Goal: Task Accomplishment & Management: Manage account settings

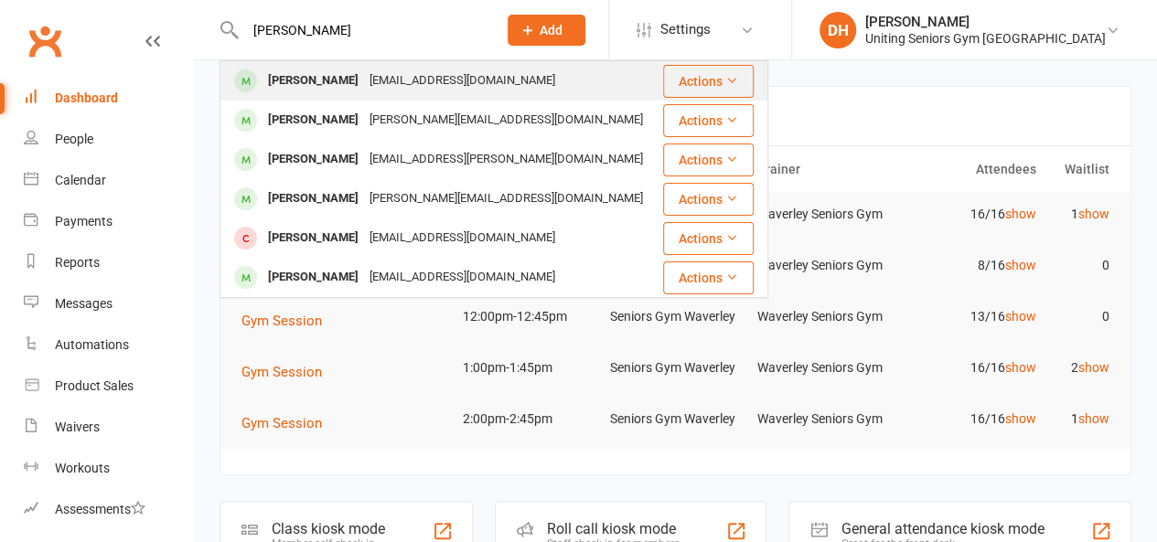
type input "[PERSON_NAME]"
click at [318, 72] on div "[PERSON_NAME]" at bounding box center [313, 81] width 102 height 27
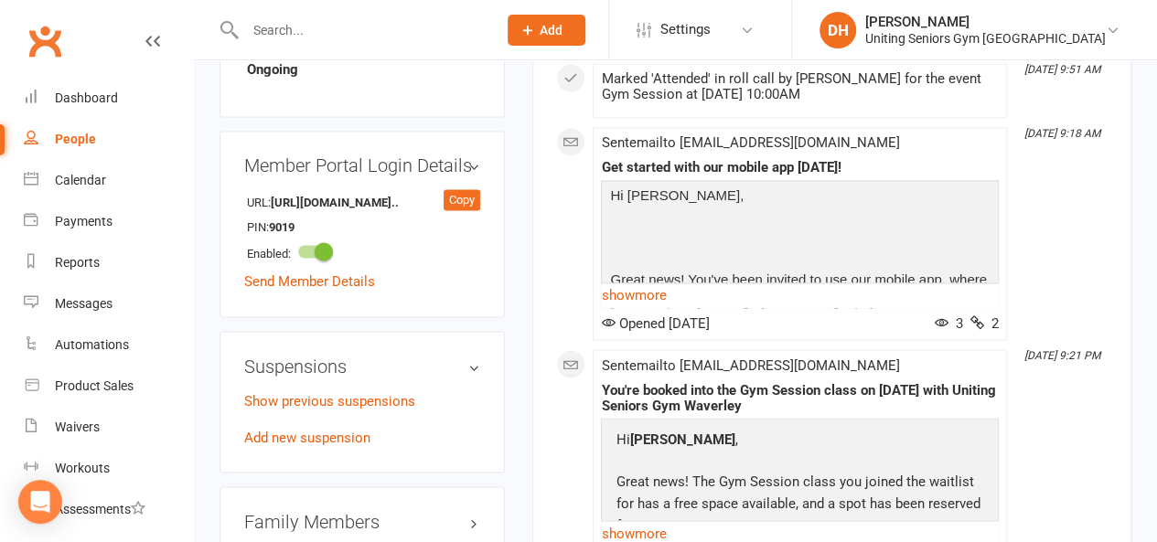
scroll to position [1369, 0]
click at [330, 428] on link "Add new suspension" at bounding box center [307, 436] width 126 height 16
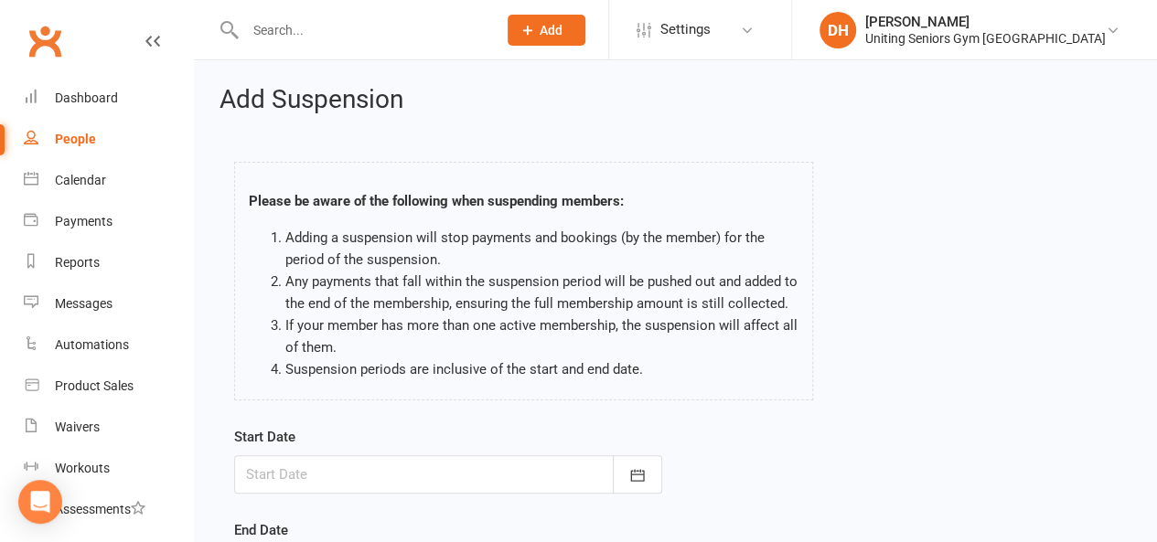
scroll to position [219, 0]
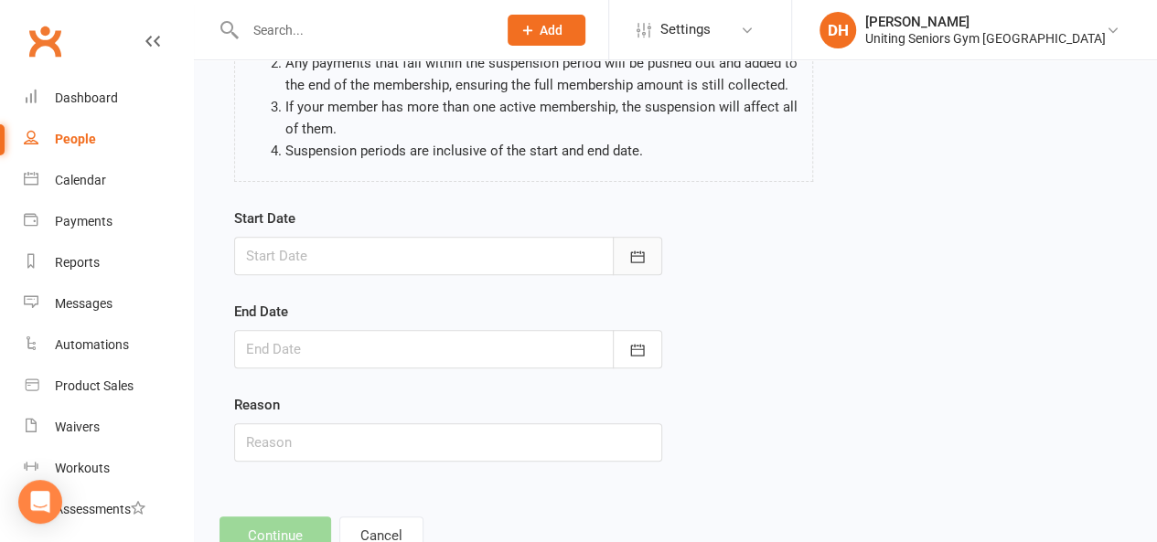
click at [636, 269] on button "button" at bounding box center [637, 256] width 49 height 38
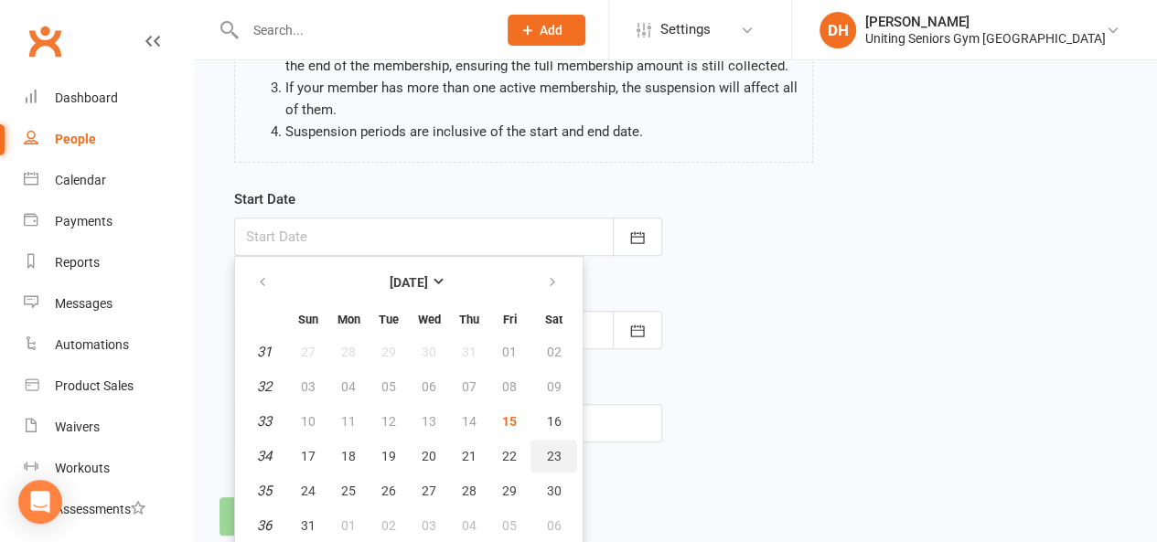
click at [553, 455] on span "23" at bounding box center [554, 456] width 15 height 15
type input "[DATE]"
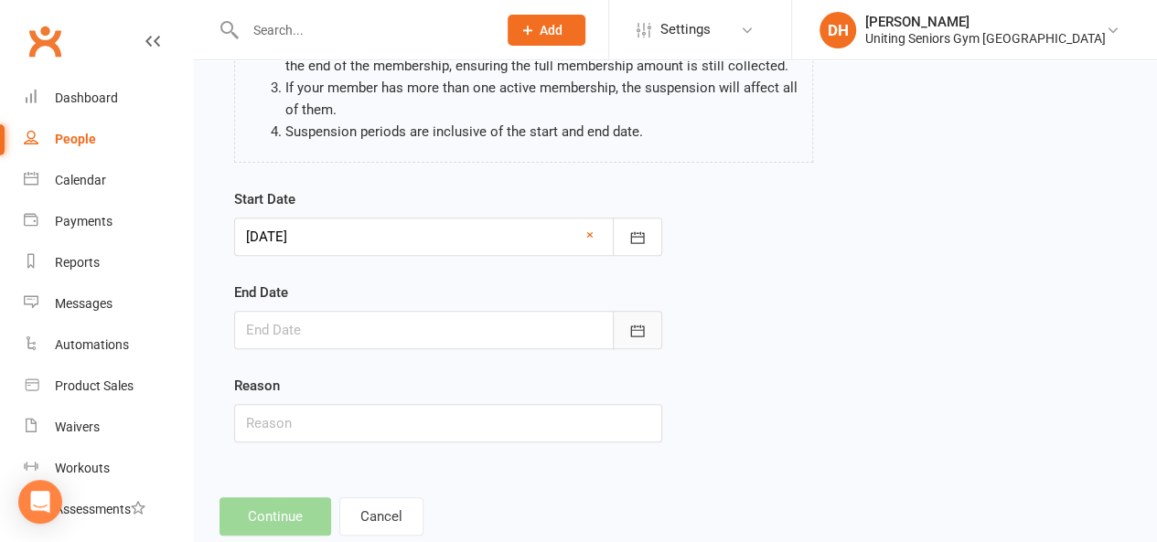
click at [651, 337] on button "button" at bounding box center [637, 330] width 49 height 38
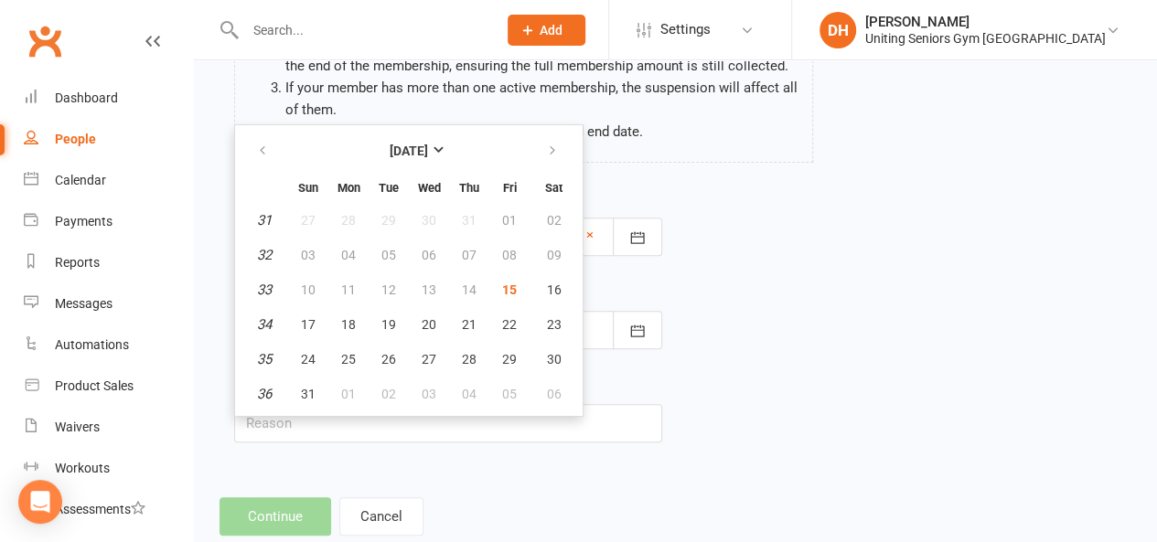
click at [892, 270] on div "Start Date [DATE] [DATE] Sun Mon Tue Wed Thu Fri Sat 31 27 28 29 30 31 01 02 32…" at bounding box center [675, 328] width 910 height 280
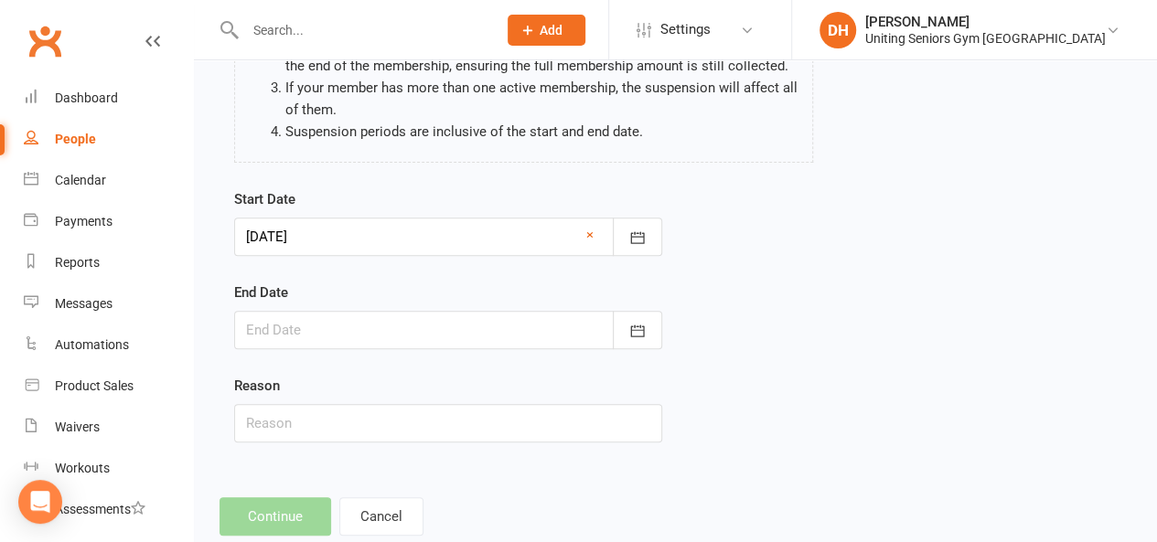
click at [337, 37] on input "text" at bounding box center [362, 30] width 244 height 26
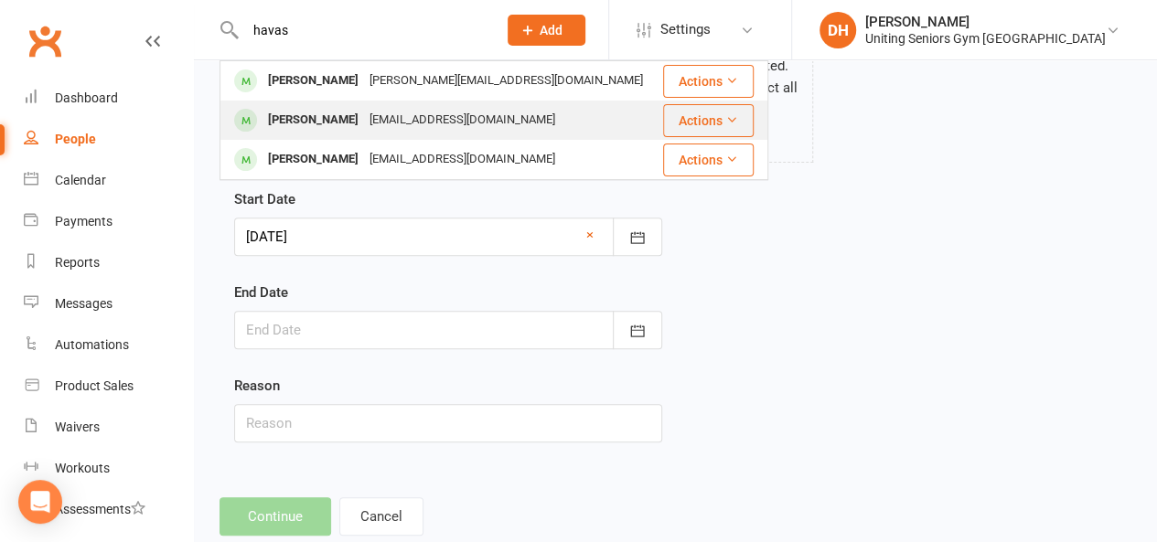
type input "havas"
click at [346, 121] on div "[PERSON_NAME]" at bounding box center [313, 120] width 102 height 27
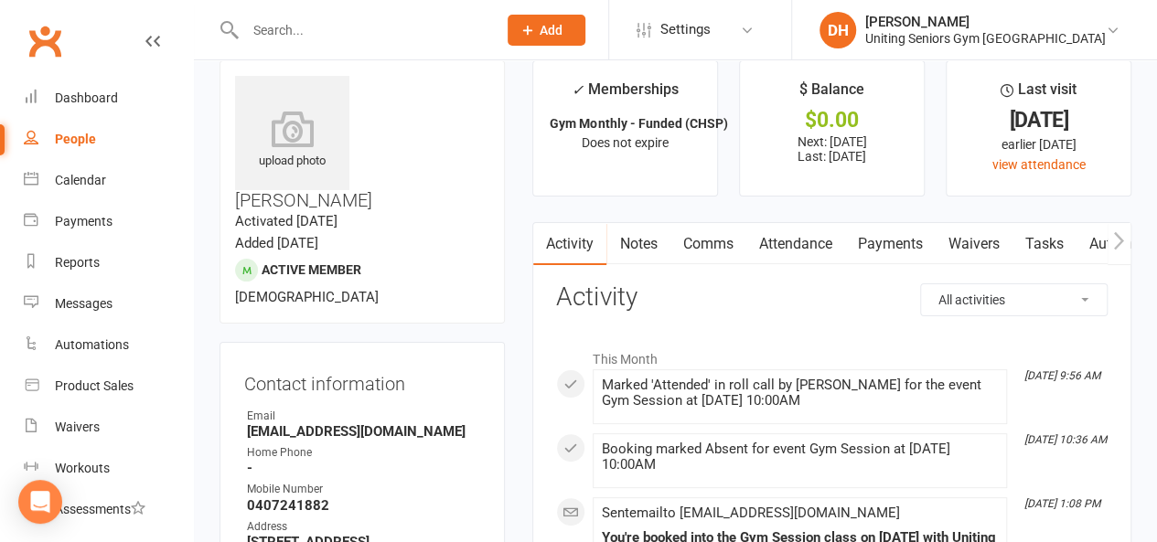
scroll to position [25, 0]
click at [346, 32] on input "text" at bounding box center [362, 30] width 244 height 26
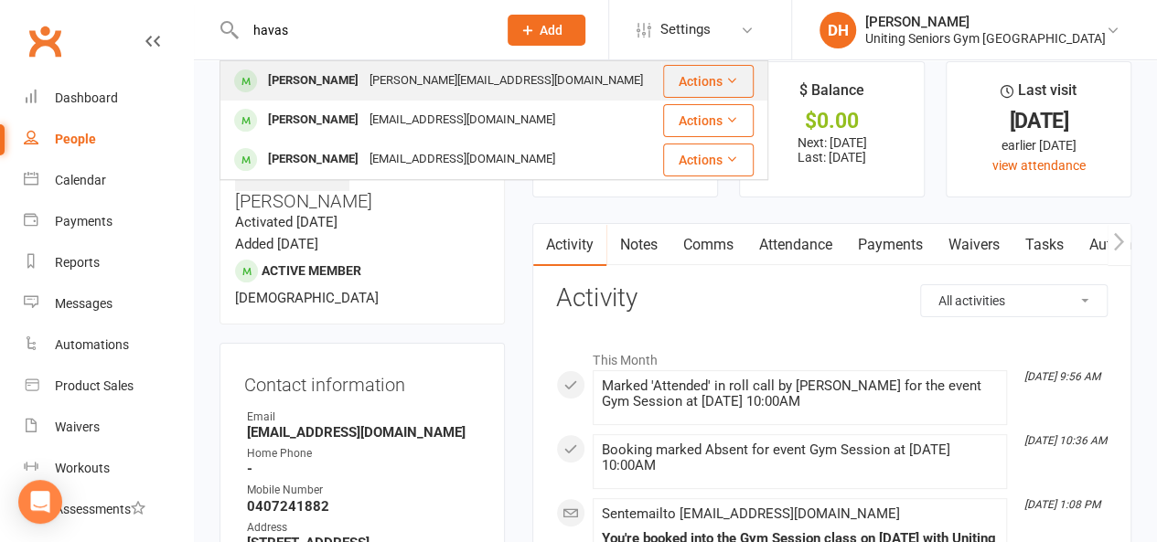
type input "havas"
click at [335, 89] on div "[PERSON_NAME]" at bounding box center [313, 81] width 102 height 27
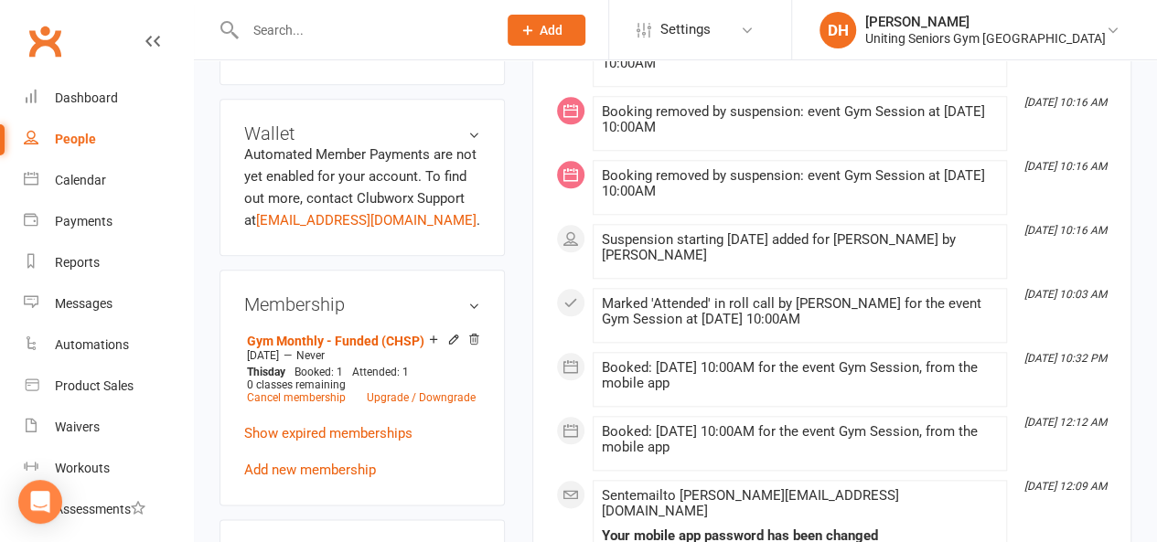
scroll to position [764, 0]
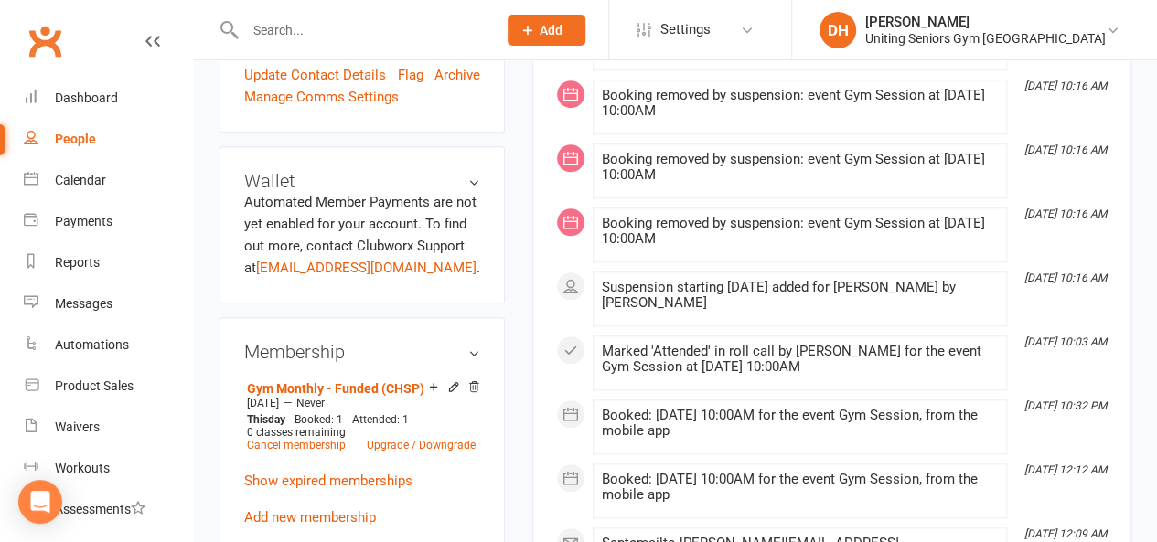
click at [303, 22] on input "text" at bounding box center [362, 30] width 244 height 26
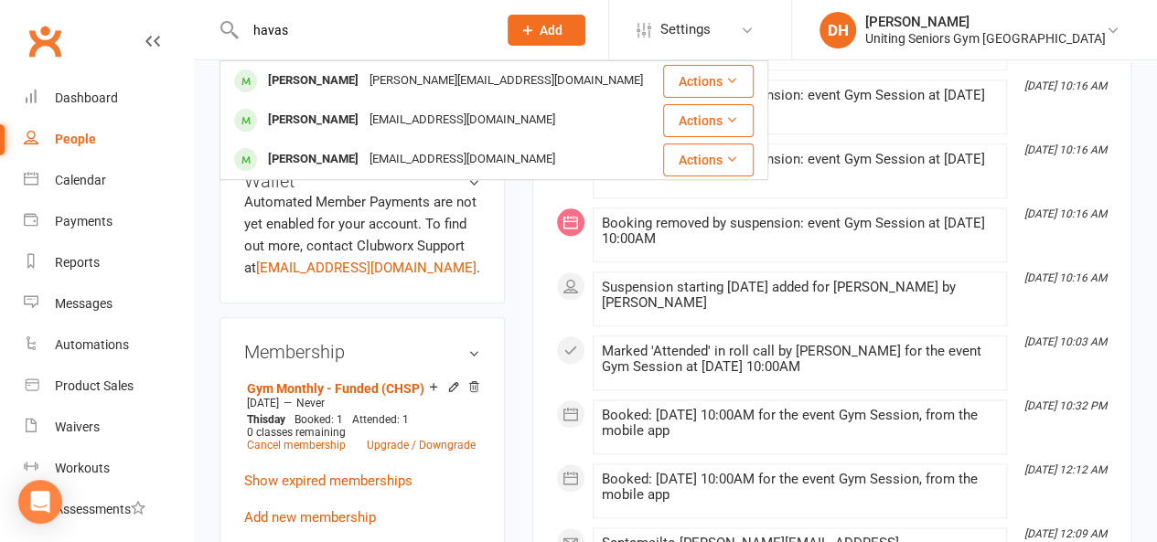
type input "havas"
click at [305, 109] on div "[PERSON_NAME]" at bounding box center [313, 120] width 102 height 27
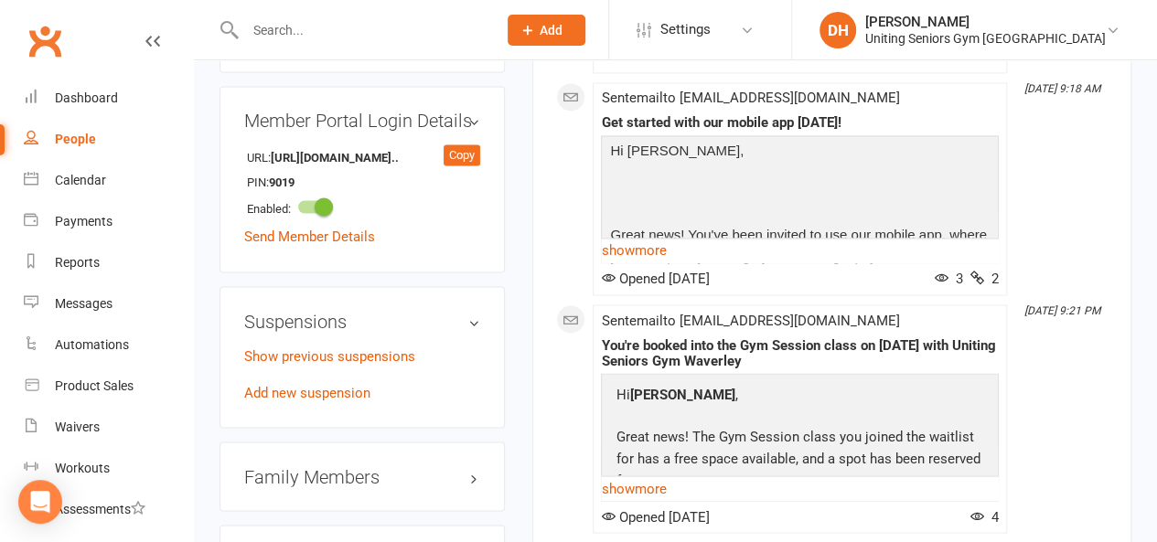
scroll to position [1412, 0]
click at [302, 385] on link "Add new suspension" at bounding box center [307, 393] width 126 height 16
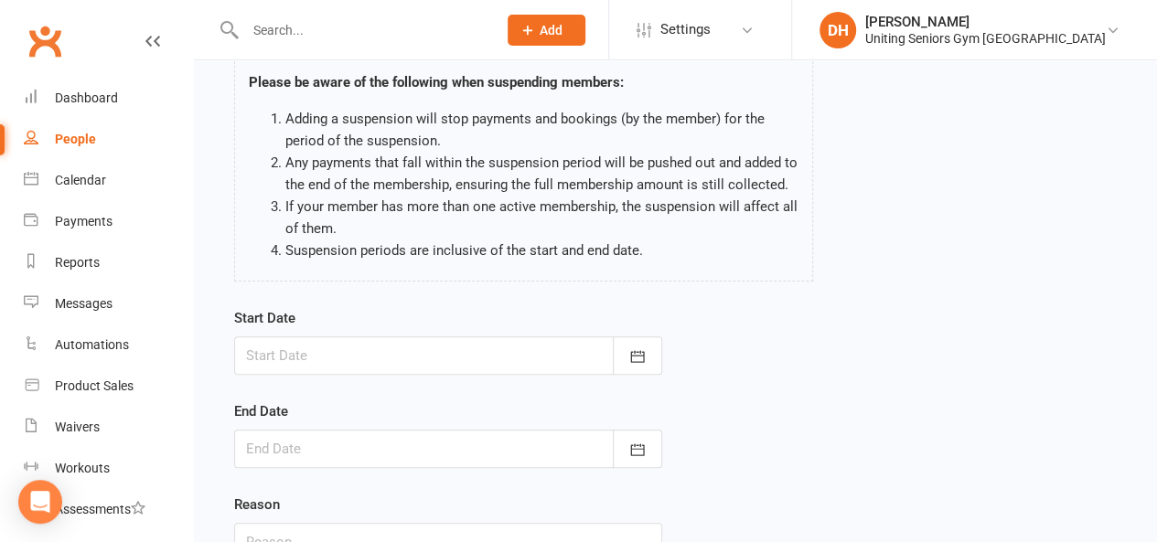
scroll to position [123, 0]
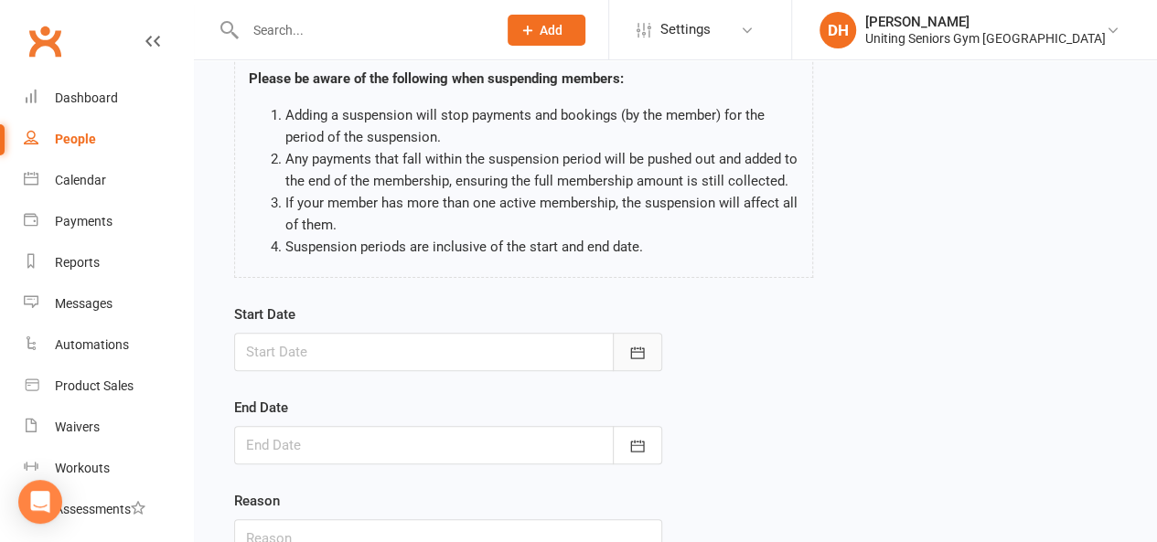
click at [650, 350] on button "button" at bounding box center [637, 352] width 49 height 38
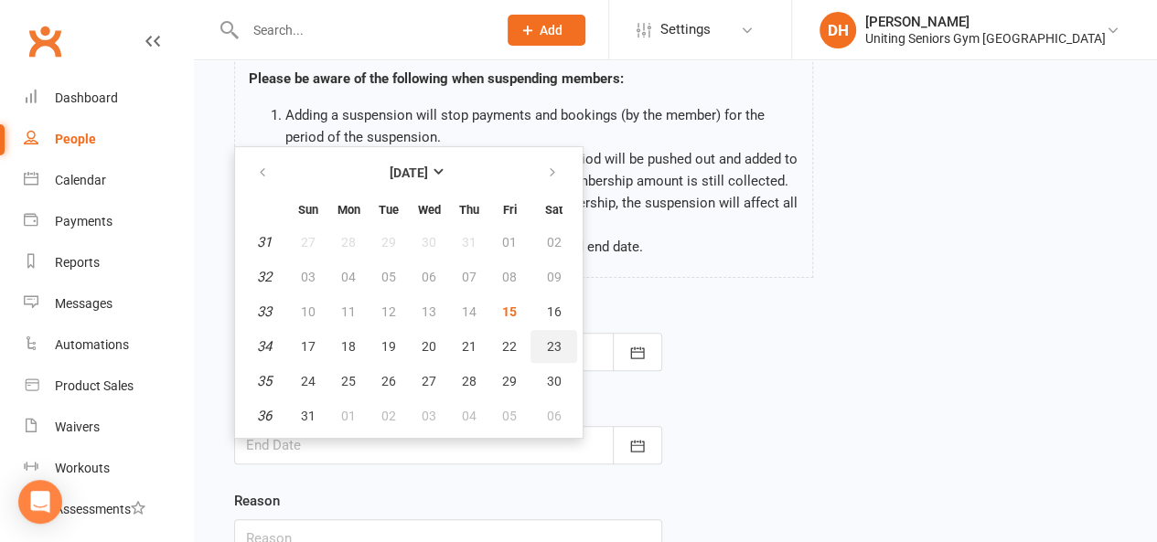
click at [547, 343] on span "23" at bounding box center [554, 346] width 15 height 15
type input "[DATE]"
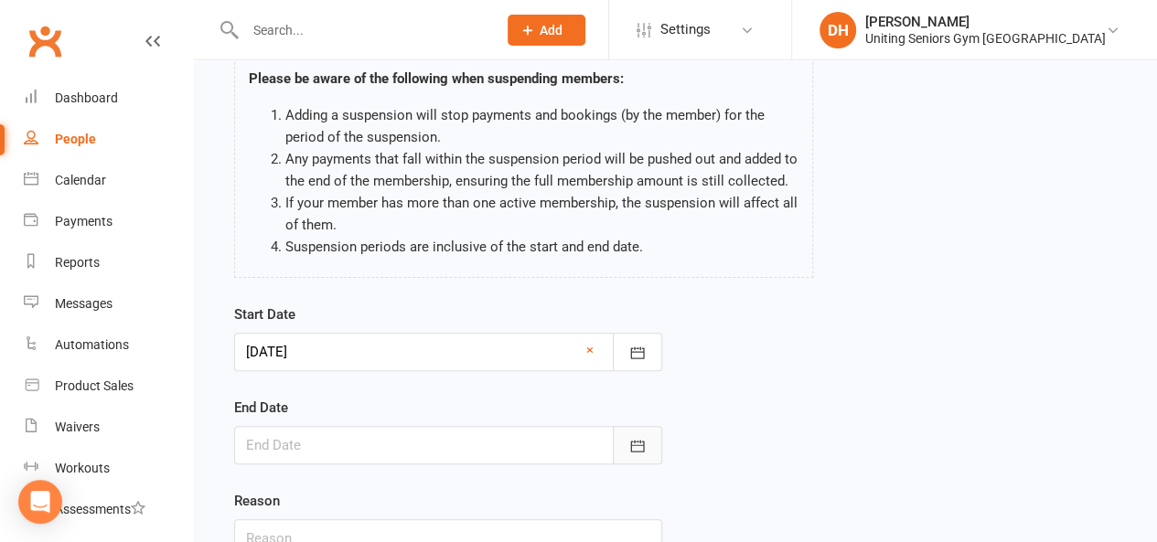
click at [646, 437] on button "button" at bounding box center [637, 445] width 49 height 38
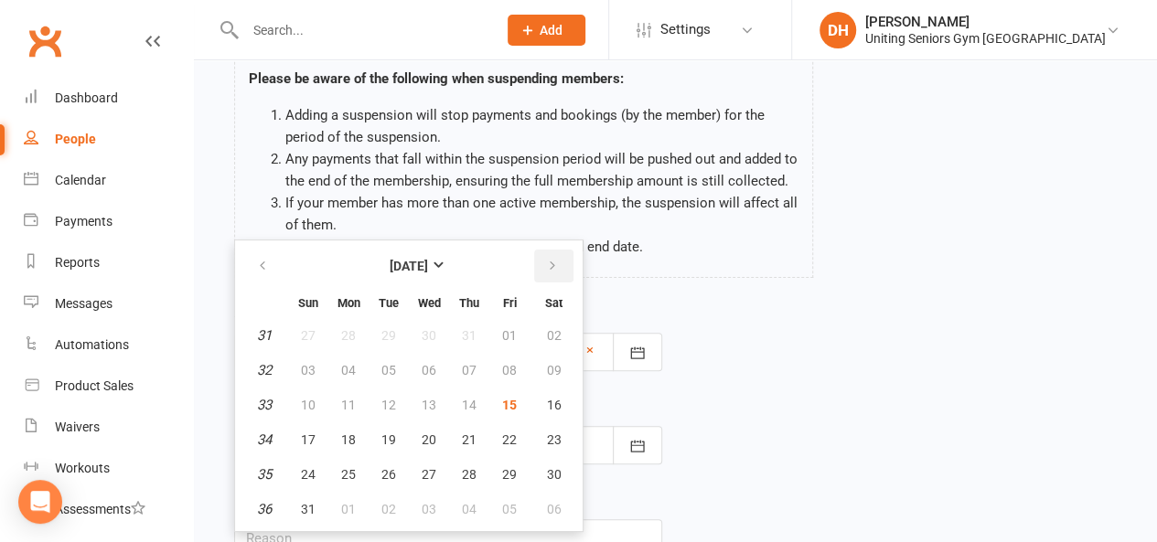
click at [553, 264] on icon "button" at bounding box center [552, 266] width 13 height 15
click at [300, 359] on button "07" at bounding box center [308, 370] width 38 height 33
type input "[DATE]"
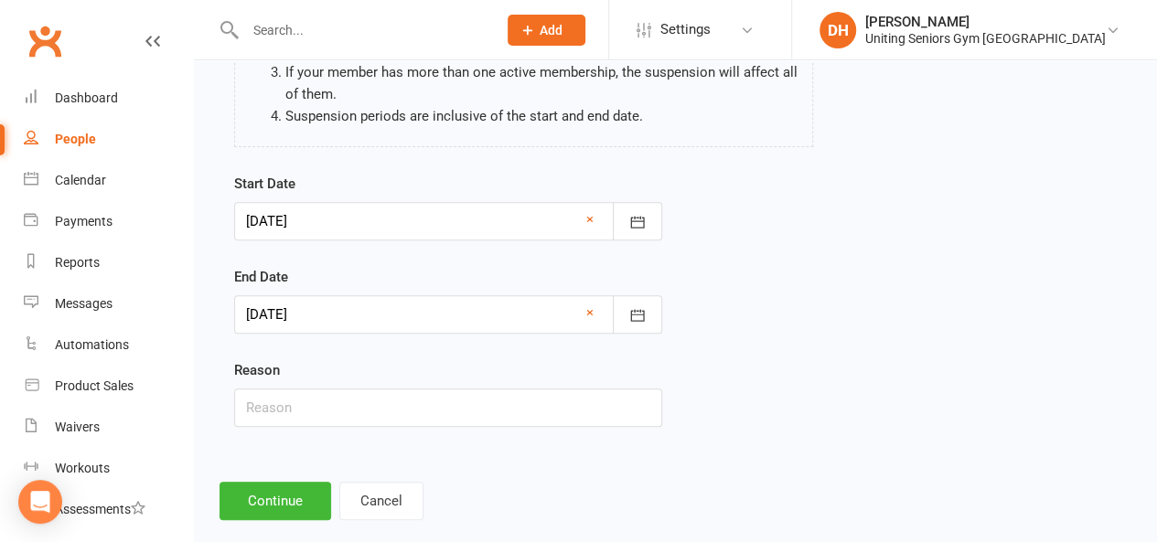
scroll to position [256, 0]
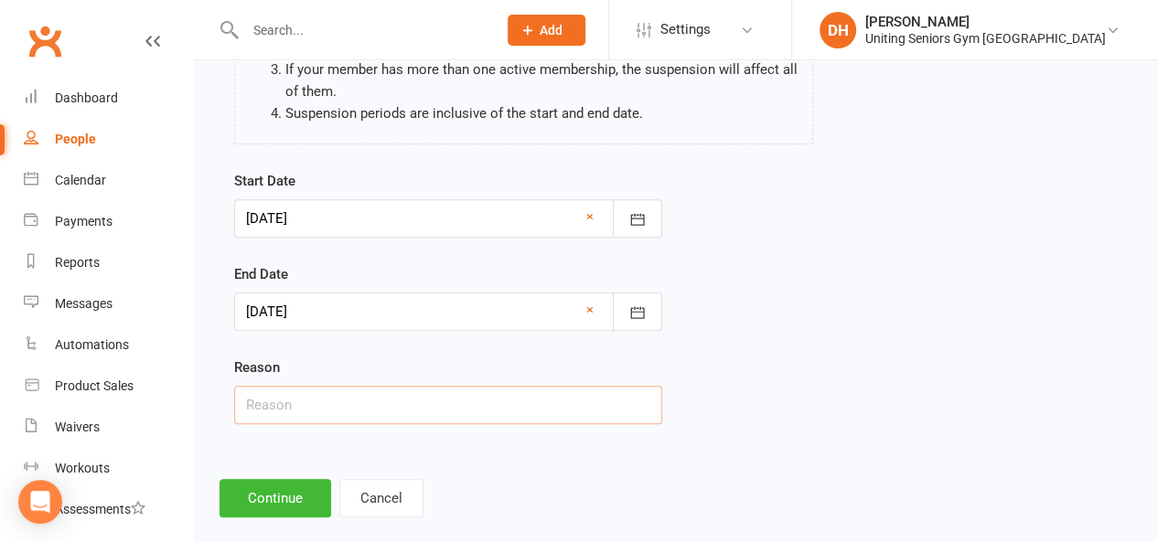
click at [465, 398] on input "text" at bounding box center [448, 405] width 428 height 38
type input "holiday"
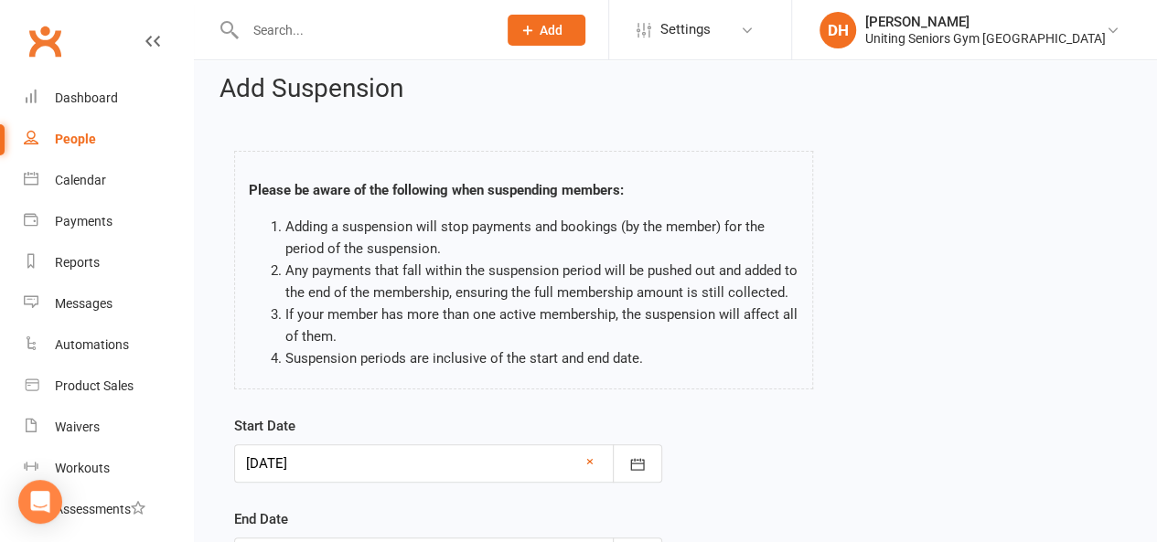
scroll to position [280, 0]
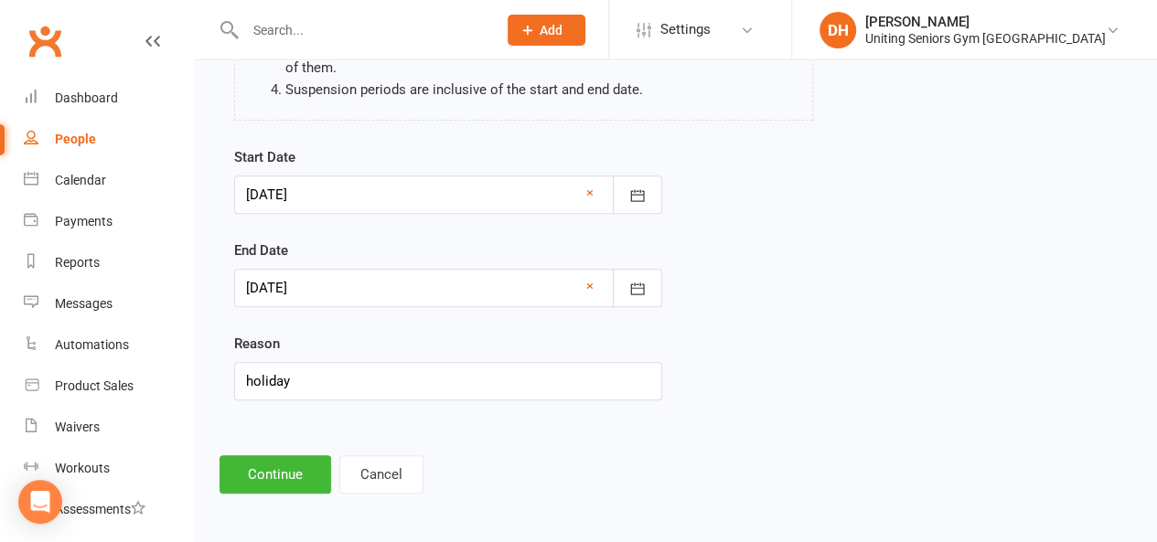
click at [301, 447] on div "Add Suspension Please be aware of the following when suspending members: Adding…" at bounding box center [675, 149] width 963 height 739
click at [291, 464] on button "Continue" at bounding box center [276, 474] width 112 height 38
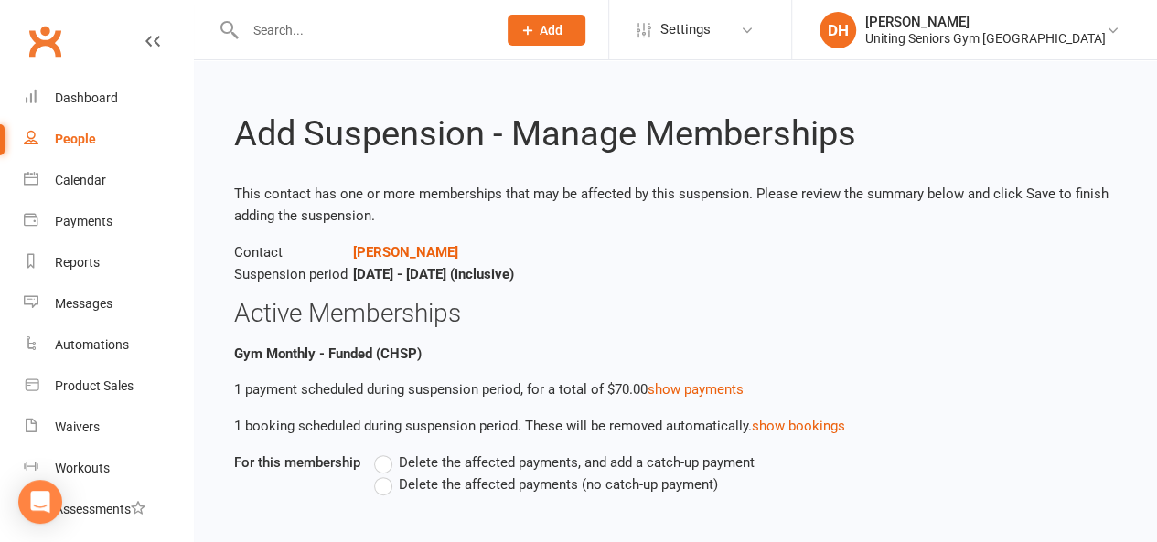
scroll to position [99, 0]
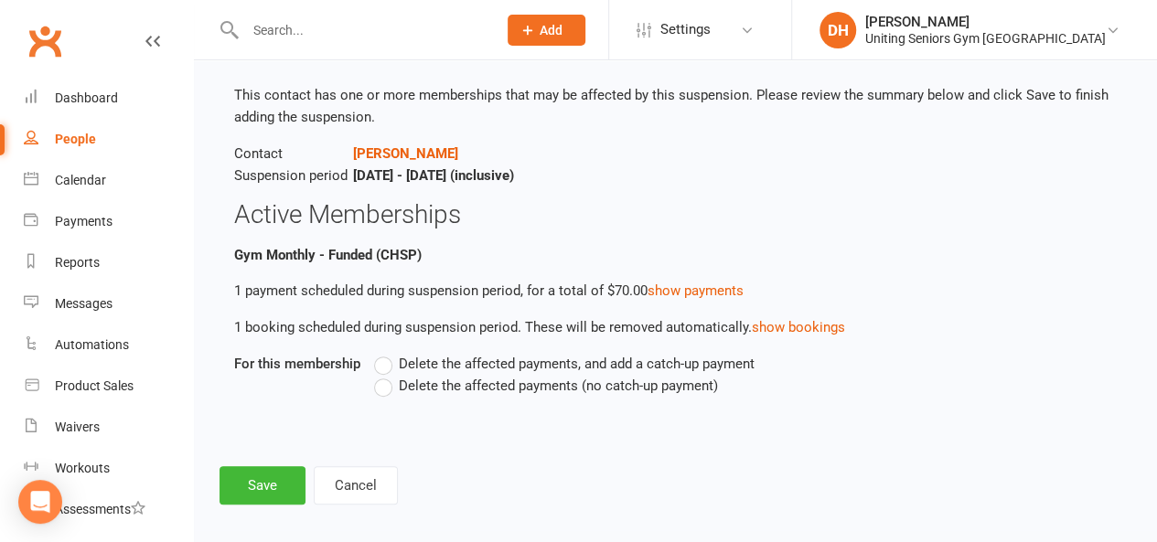
click at [465, 361] on span "Delete the affected payments, and add a catch-up payment" at bounding box center [577, 362] width 356 height 19
click at [386, 353] on input "Delete the affected payments, and add a catch-up payment" at bounding box center [380, 353] width 12 height 0
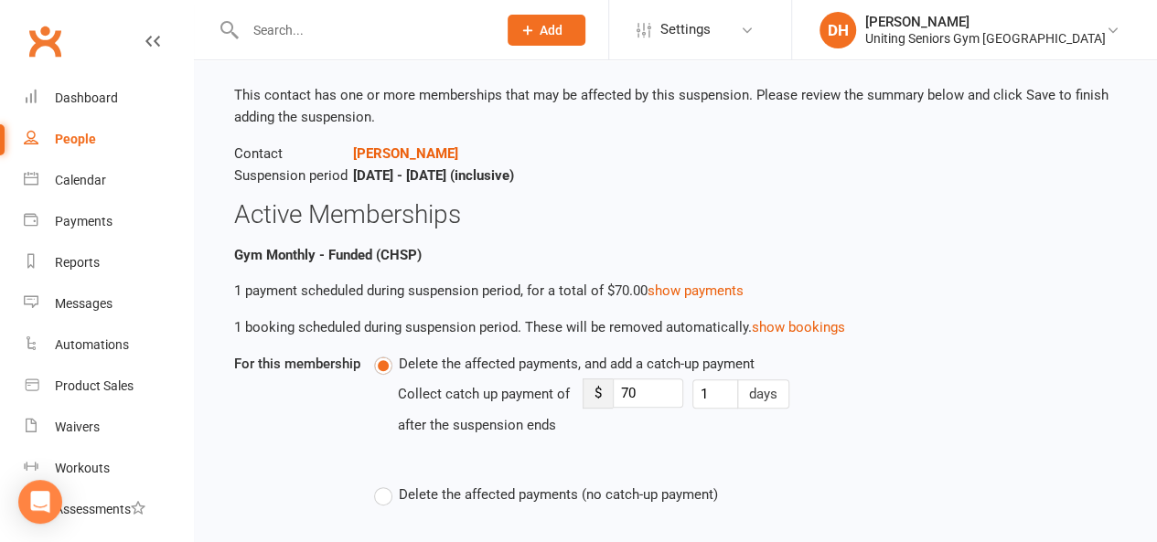
click at [434, 491] on span "Delete the affected payments (no catch-up payment)" at bounding box center [558, 493] width 319 height 19
click at [386, 484] on input "Delete the affected payments (no catch-up payment)" at bounding box center [380, 484] width 12 height 0
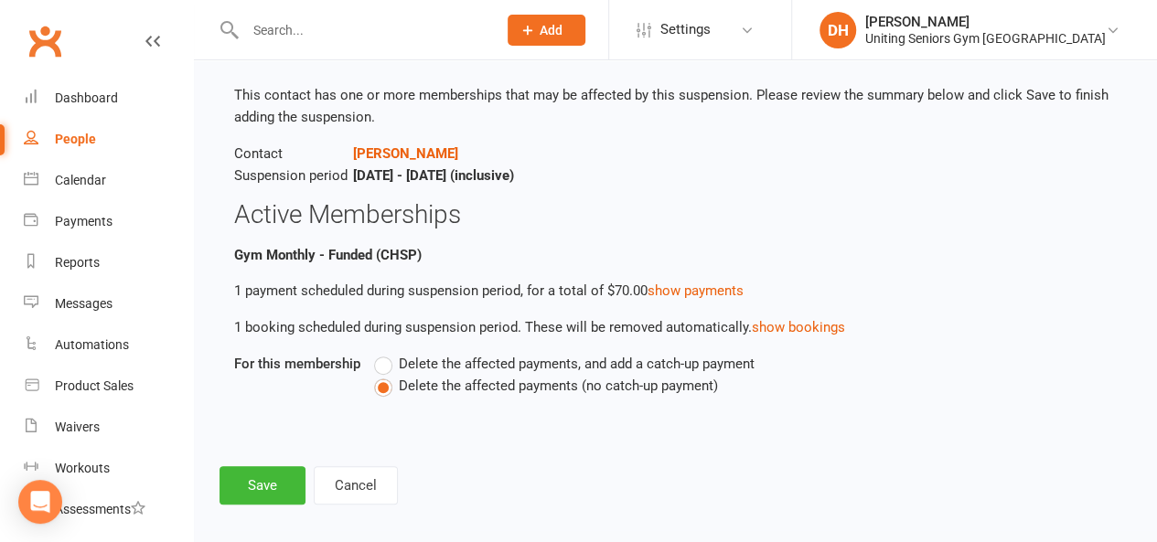
scroll to position [112, 0]
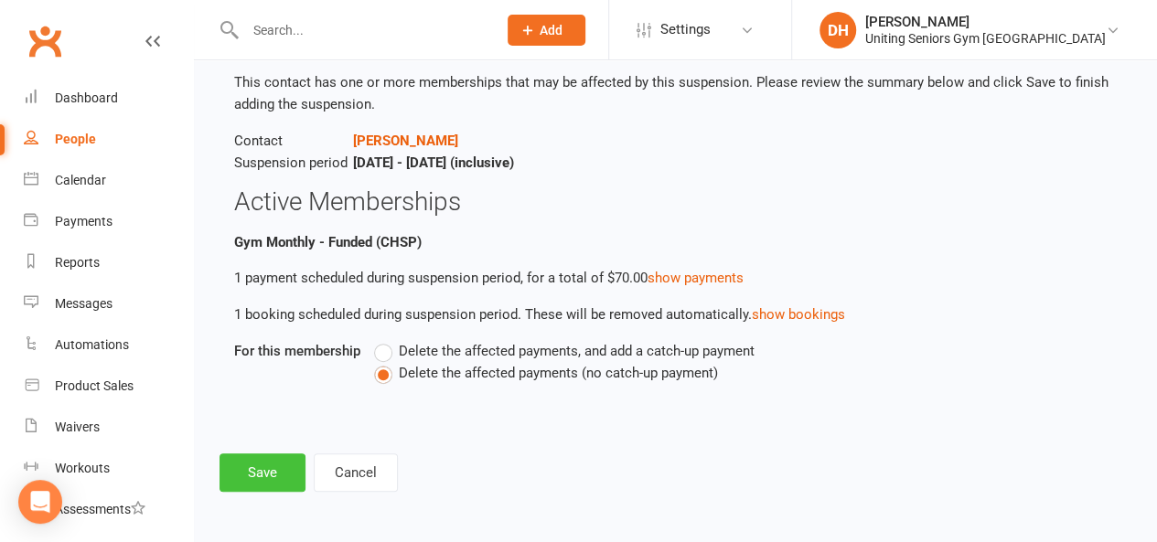
click at [243, 466] on button "Save" at bounding box center [263, 473] width 86 height 38
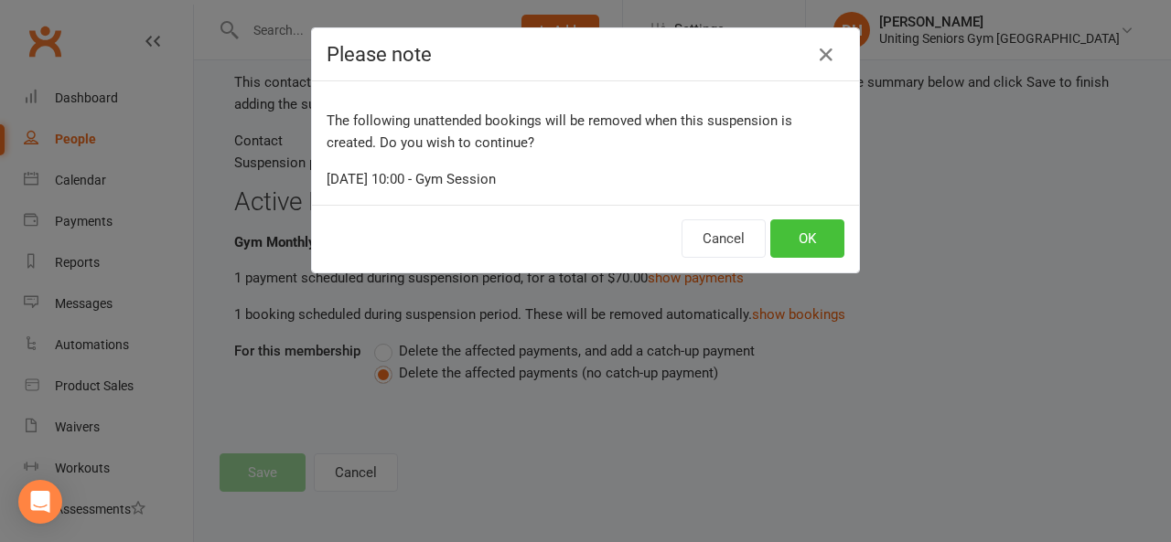
click at [787, 240] on button "OK" at bounding box center [807, 239] width 74 height 38
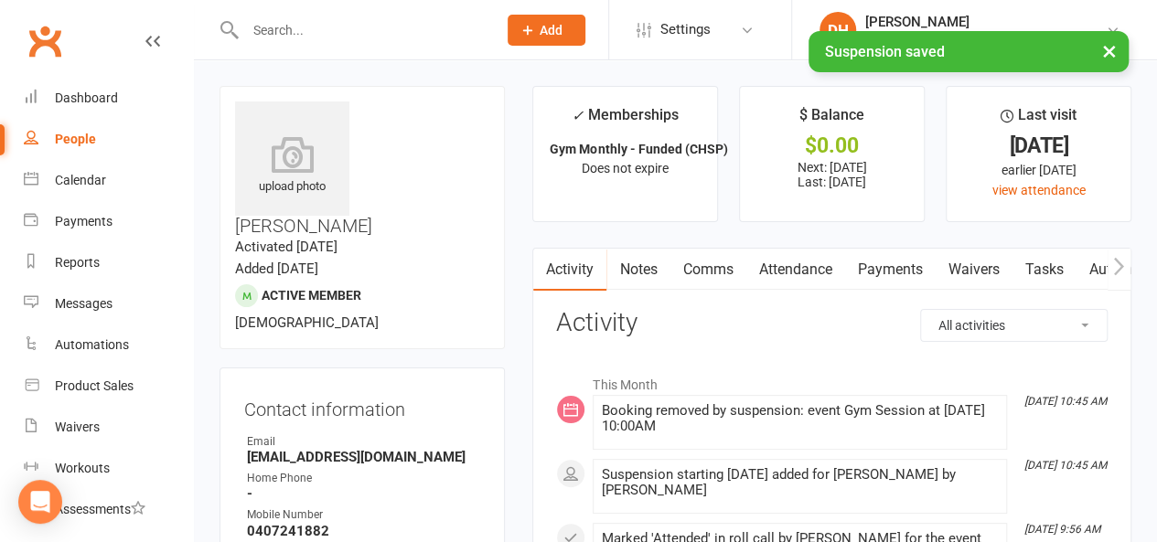
click at [86, 140] on div "People" at bounding box center [75, 139] width 41 height 15
